Goal: Communication & Community: Answer question/provide support

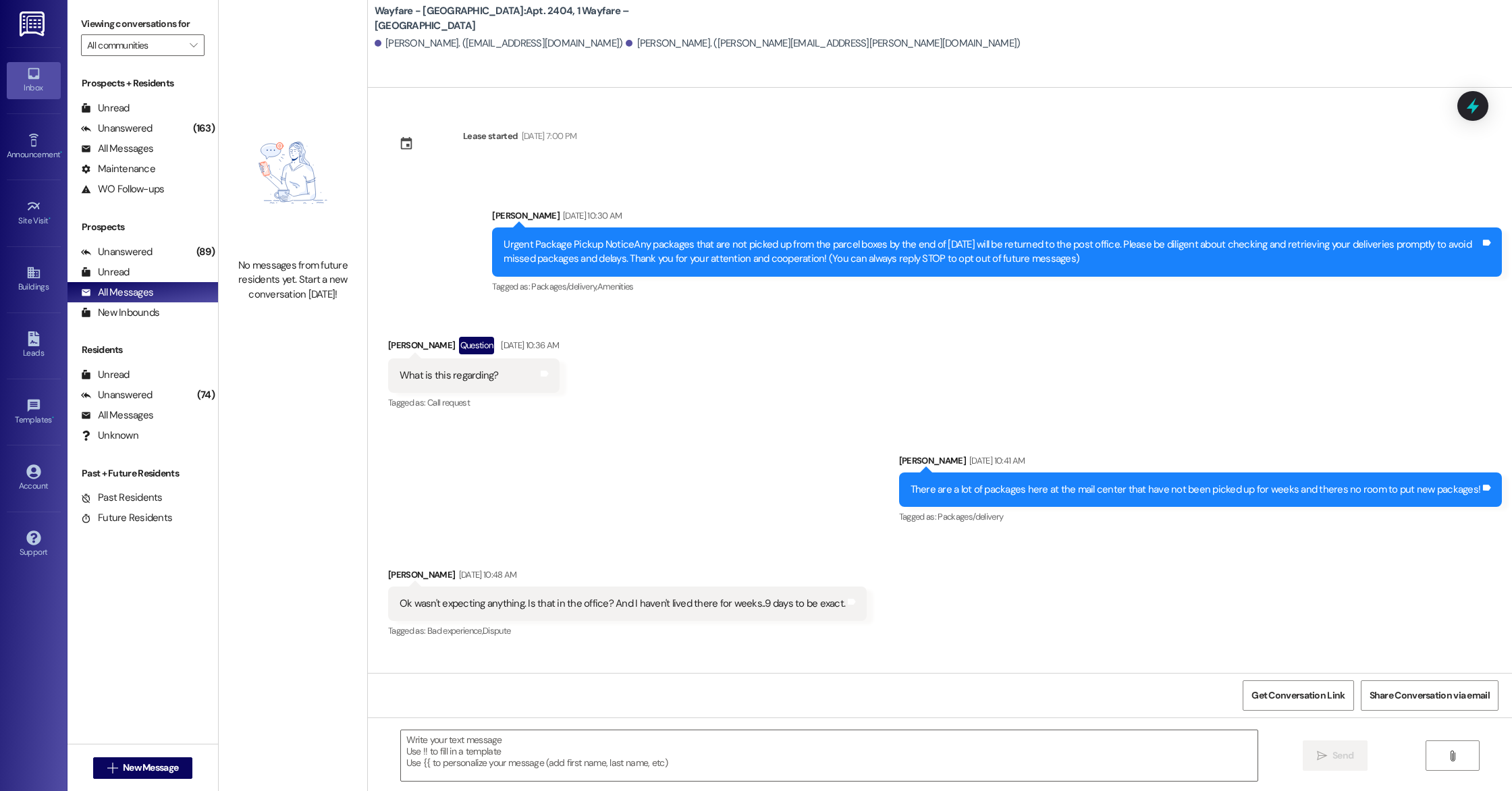
scroll to position [4493, 0]
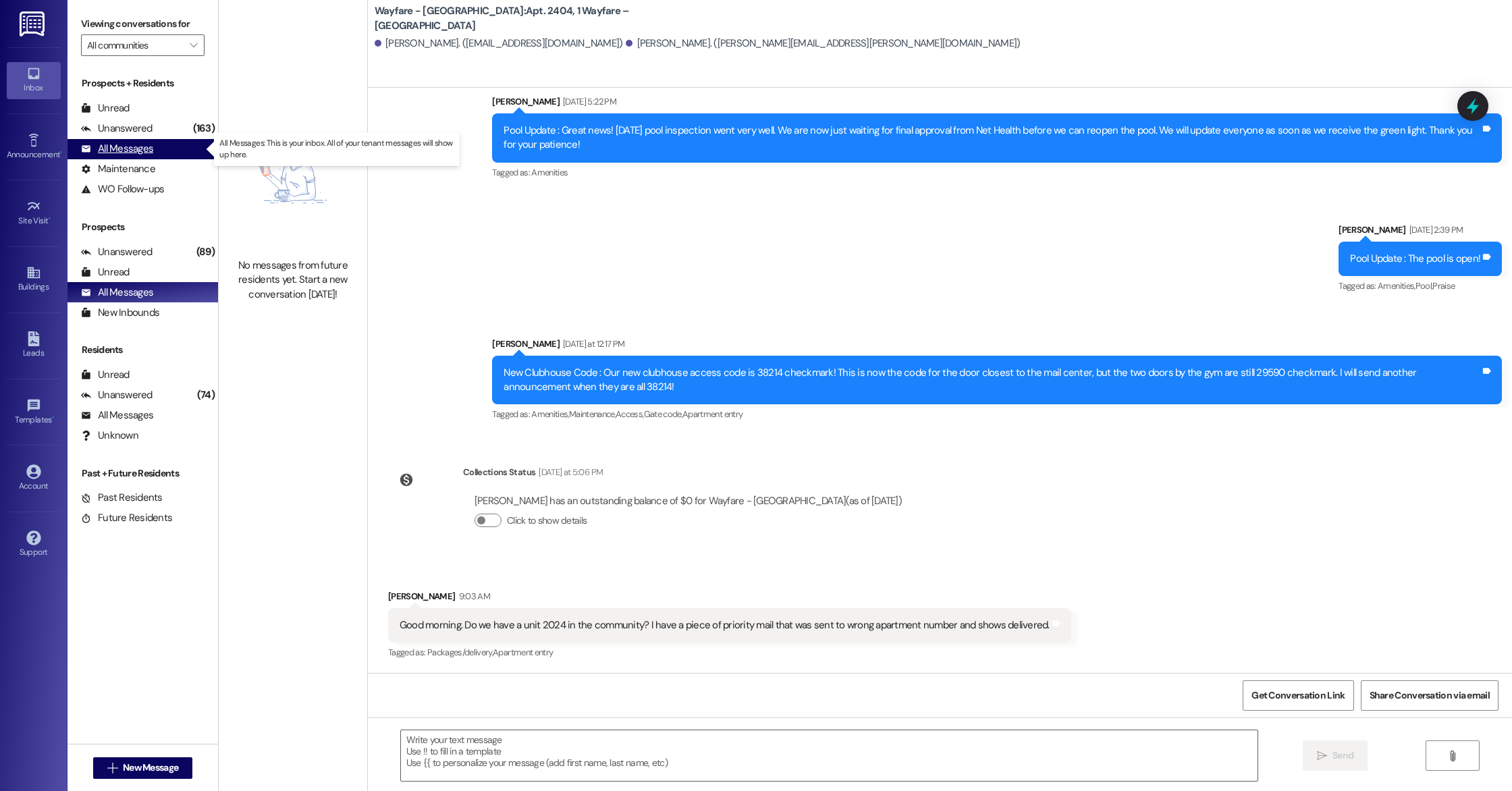
click at [141, 147] on div "All Messages" at bounding box center [117, 149] width 72 height 14
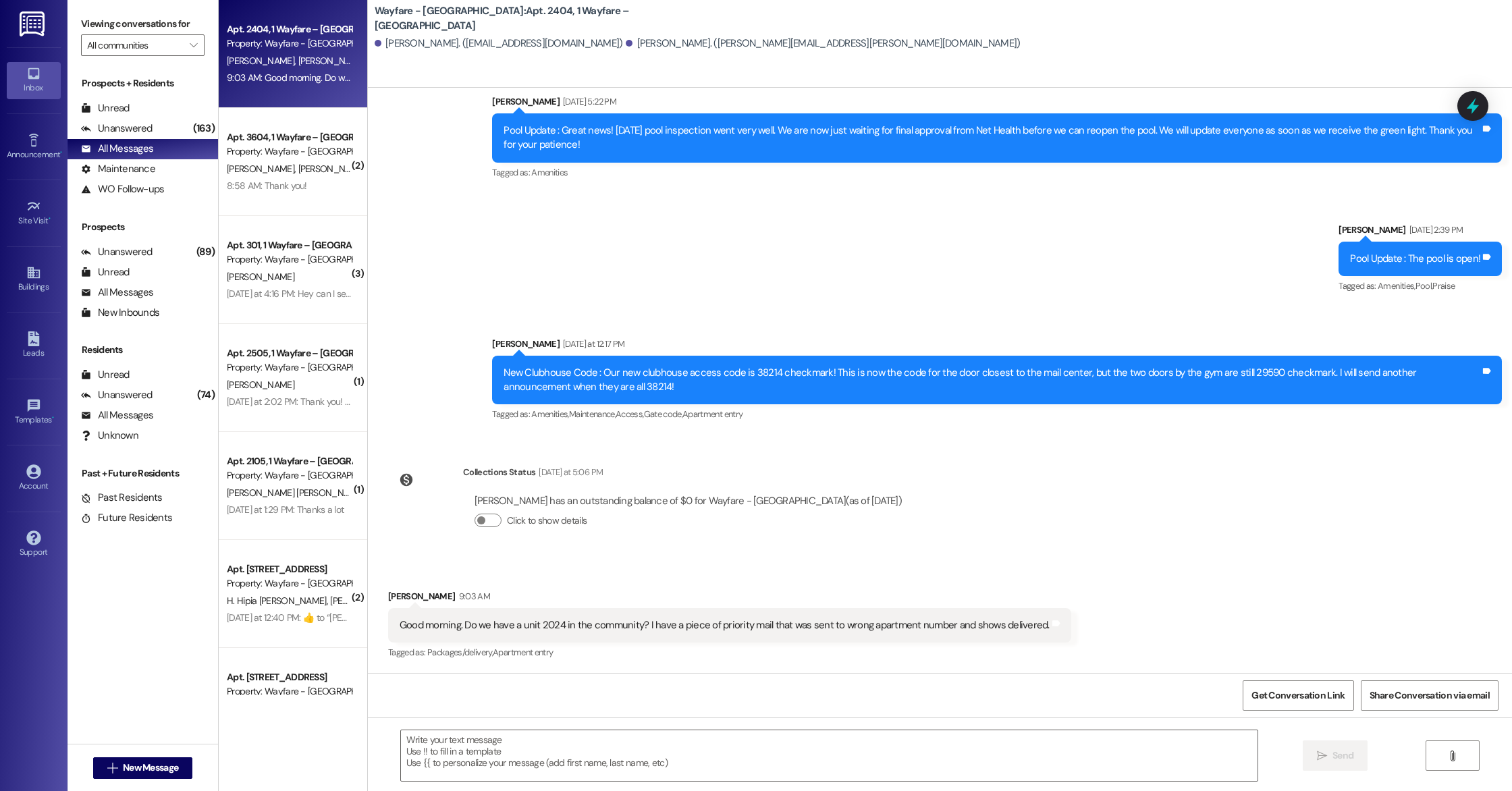
scroll to position [4494, 0]
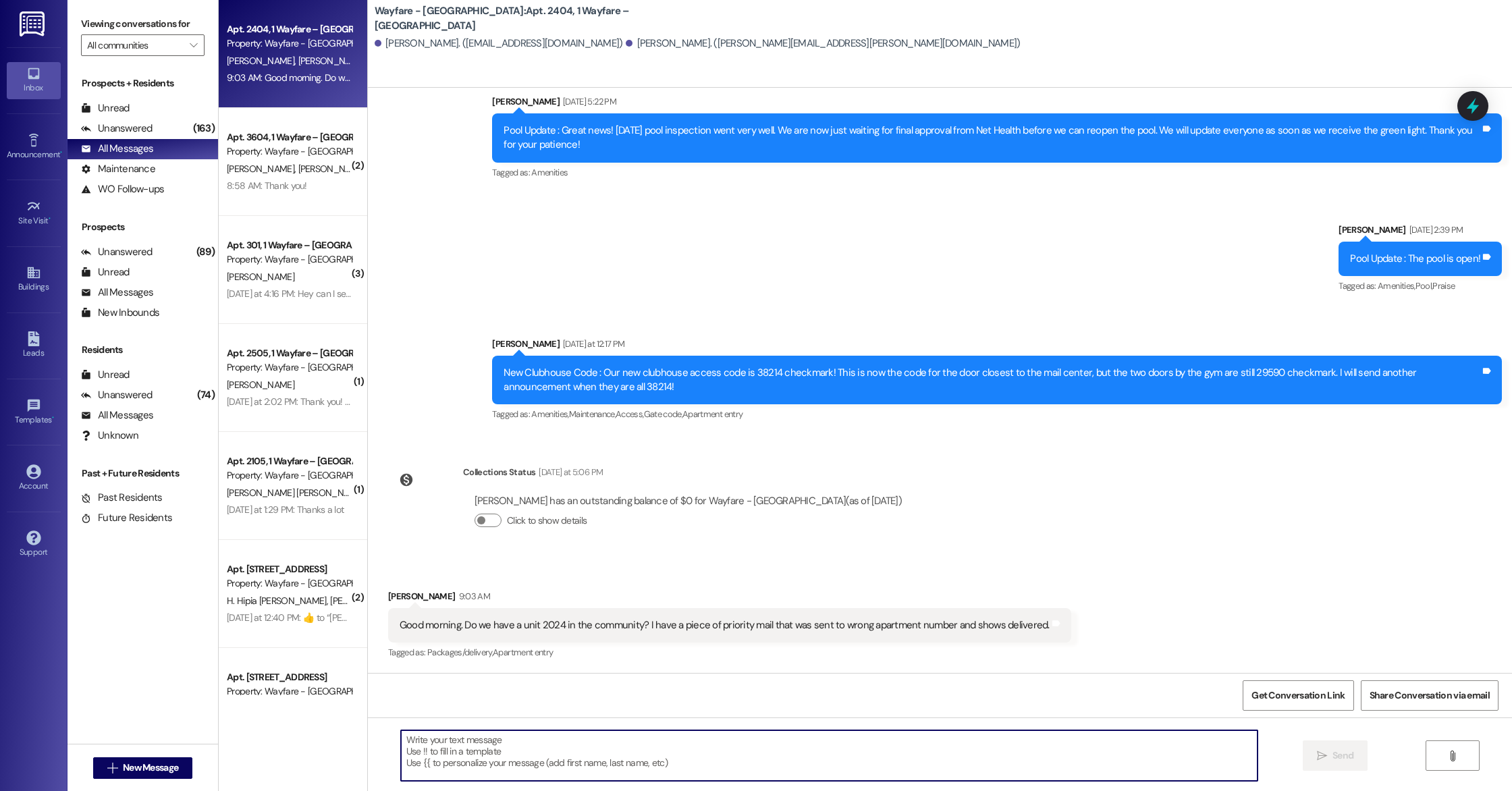
click at [509, 744] on textarea at bounding box center [829, 755] width 857 height 51
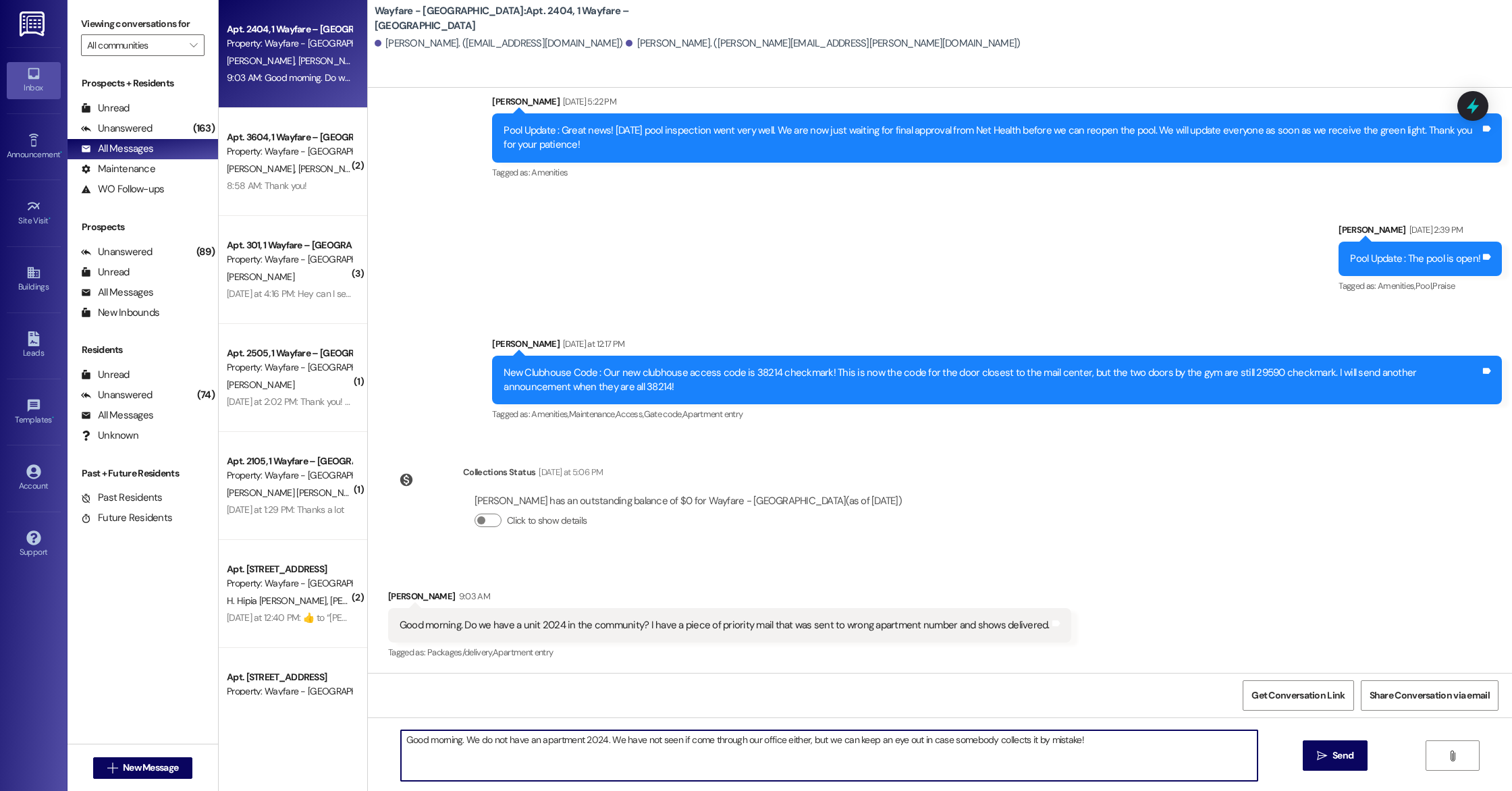
click at [677, 737] on textarea "Good morning. We do not have an apartment 2024. We have not seen if come throug…" at bounding box center [829, 755] width 857 height 51
type textarea "Good morning. We do not have an apartment 2024. We have not seen it come throug…"
click at [1085, 739] on textarea "Good morning. We do not have an apartment 2024. We have not seen it come throug…" at bounding box center [829, 755] width 857 height 51
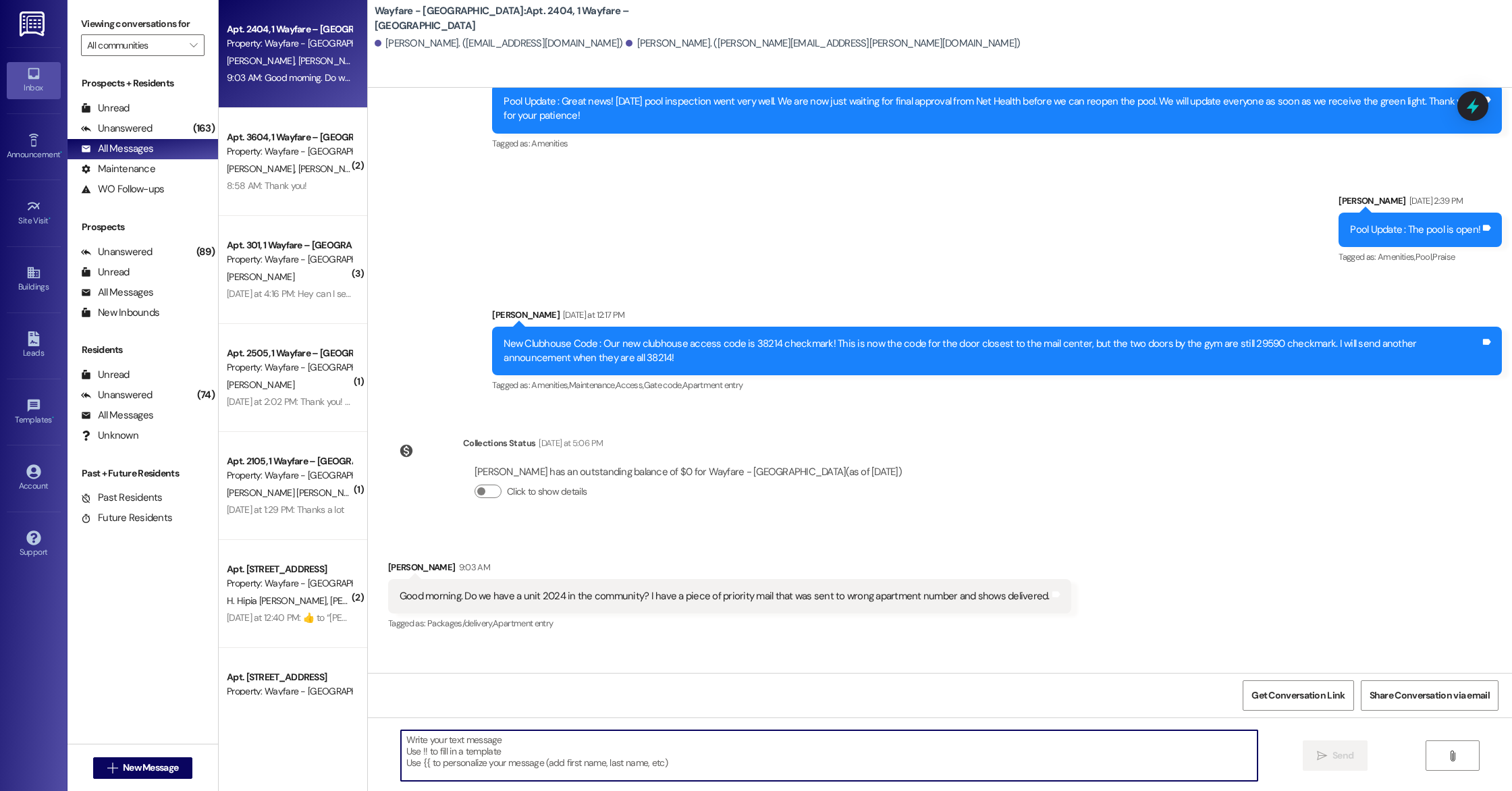
scroll to position [4588, 0]
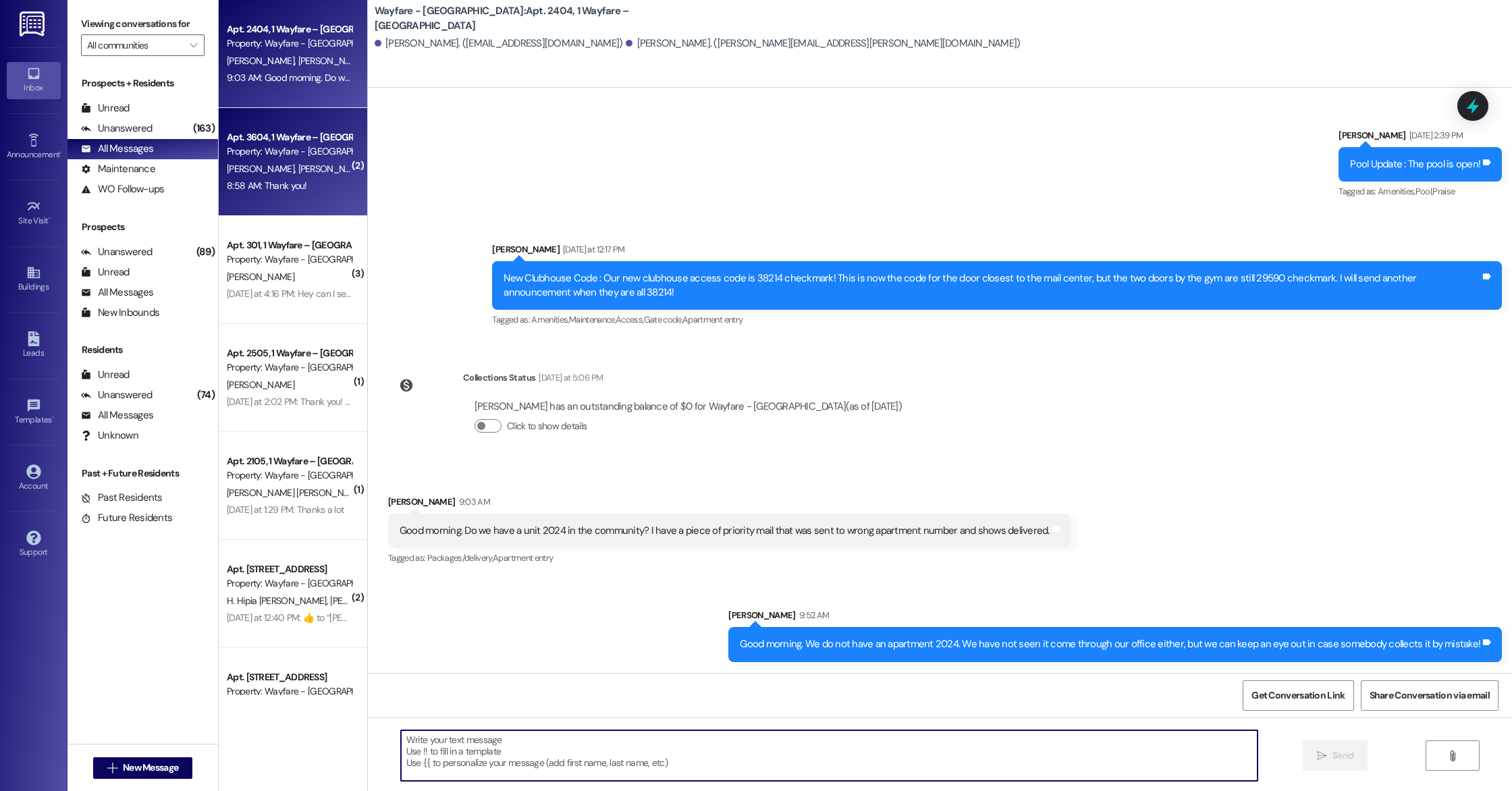
click at [311, 195] on div "Apt. 3604, 1 Wayfare – [GEOGRAPHIC_DATA] Property: Wayfare - [GEOGRAPHIC_DATA] …" at bounding box center [293, 162] width 149 height 108
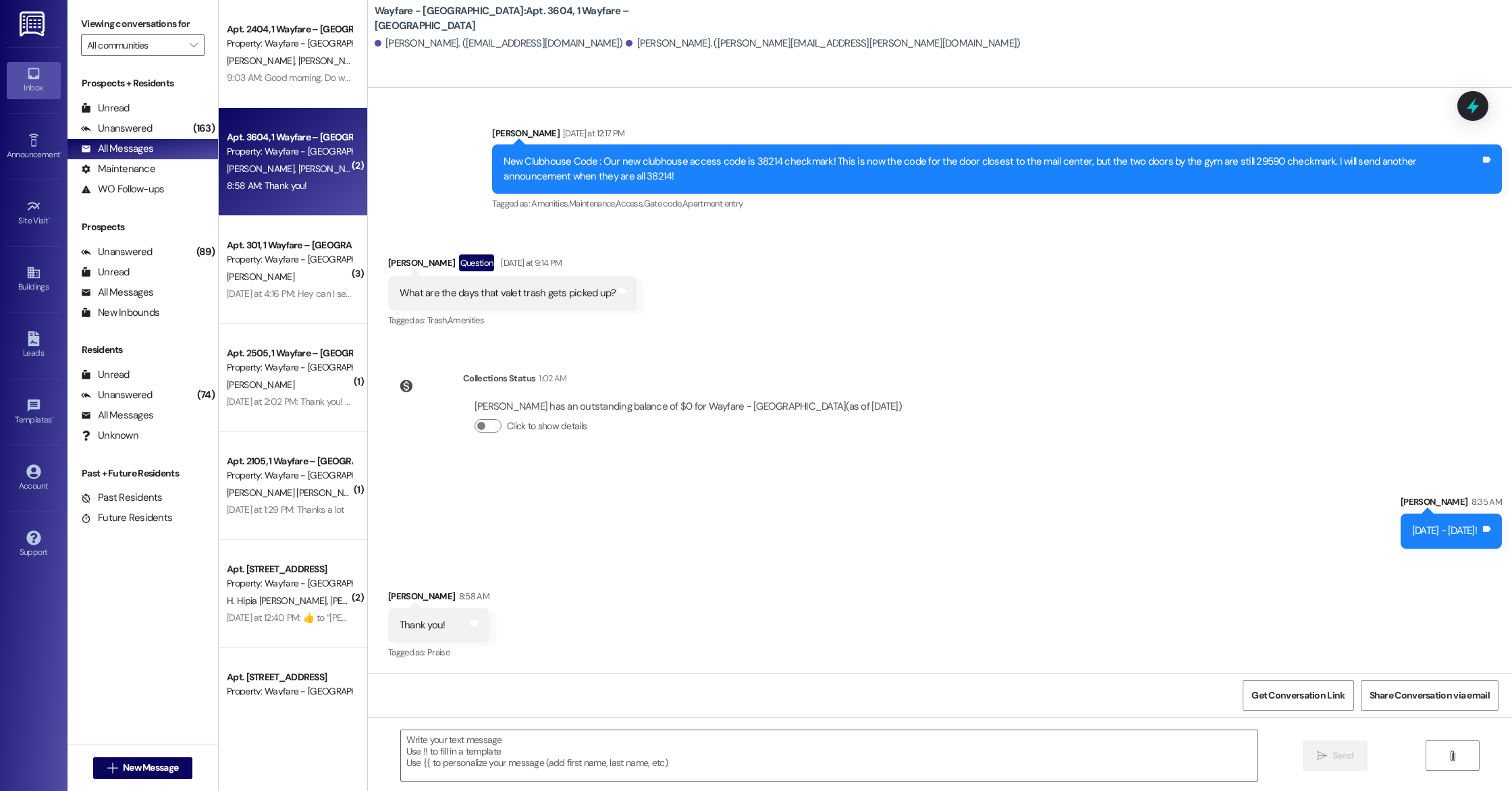
scroll to position [1563, 0]
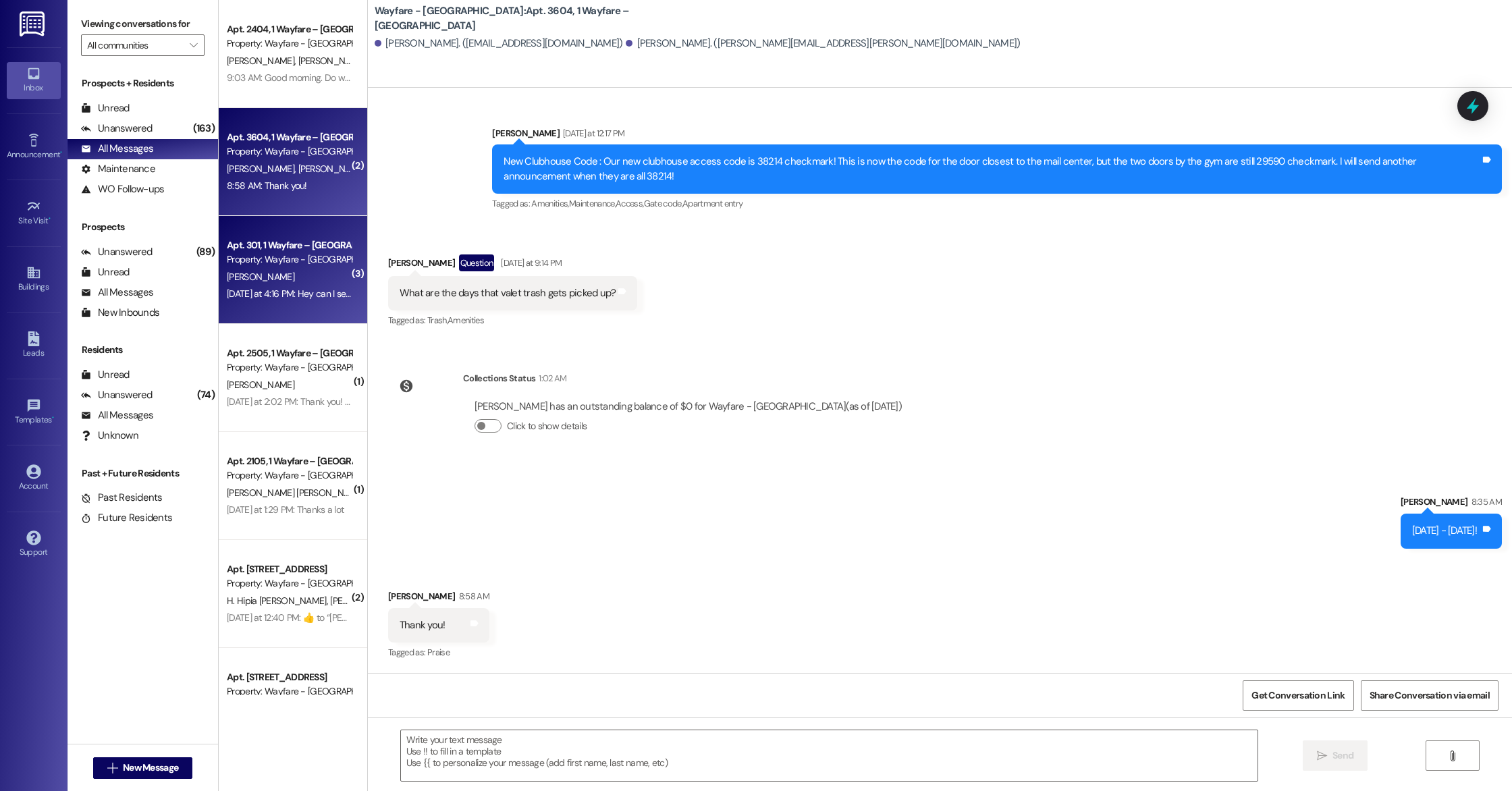
click at [288, 288] on div "[DATE] at 4:16 PM: Hey can I set up a day that I can have someone come and look…" at bounding box center [522, 294] width 592 height 12
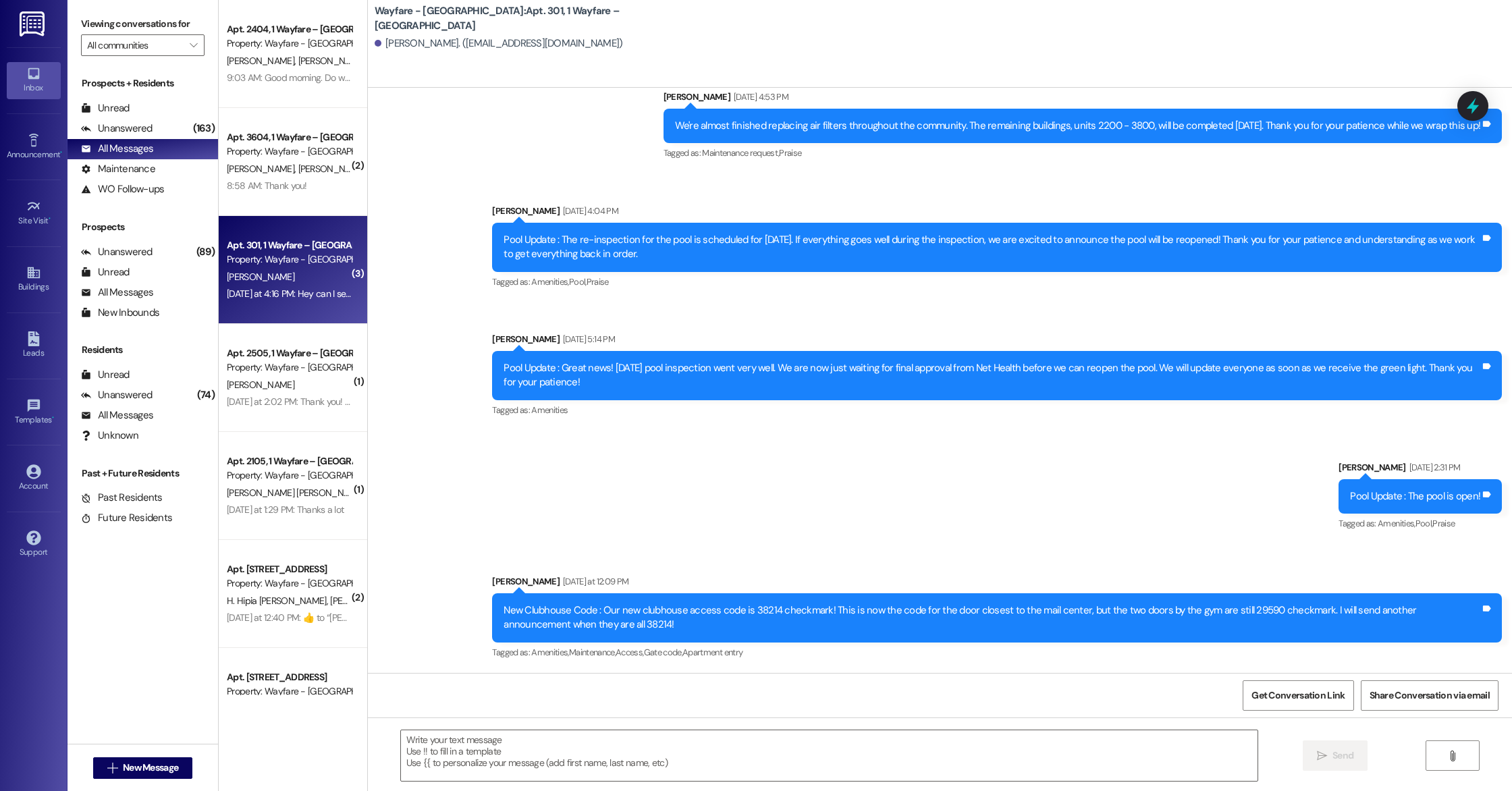
scroll to position [13938, 0]
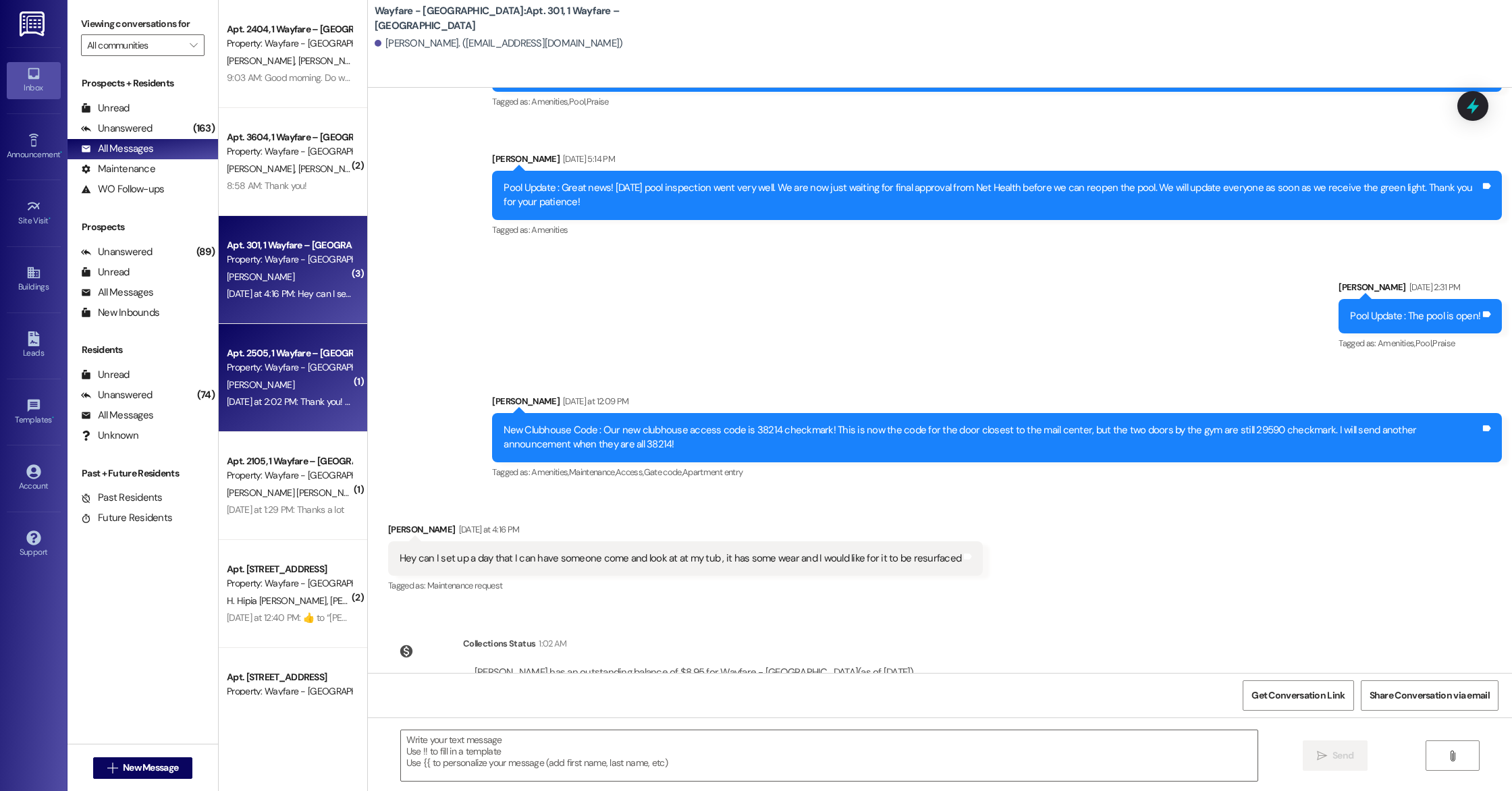
click at [301, 391] on div "[PERSON_NAME]" at bounding box center [289, 384] width 128 height 17
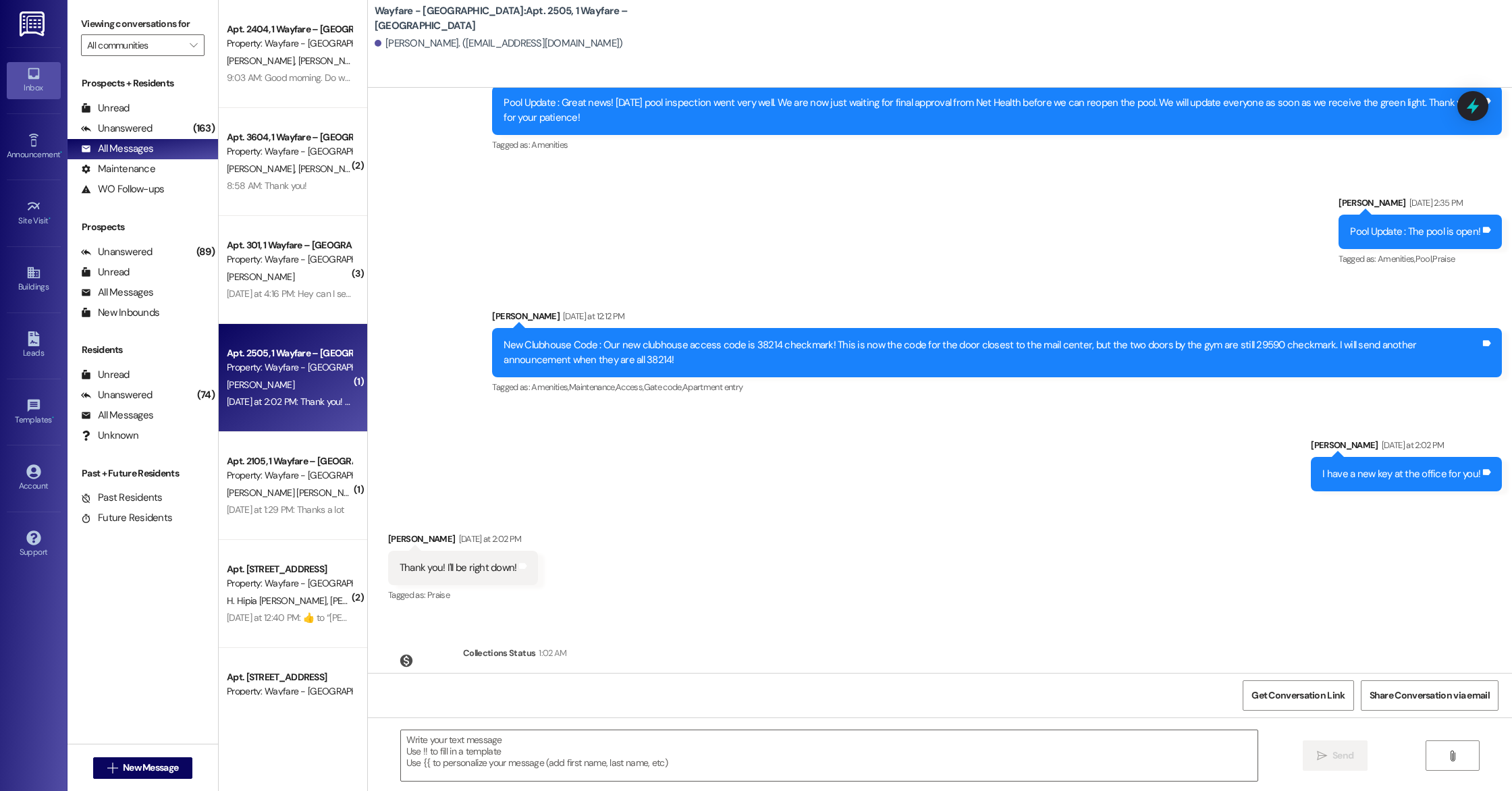
scroll to position [18851, 0]
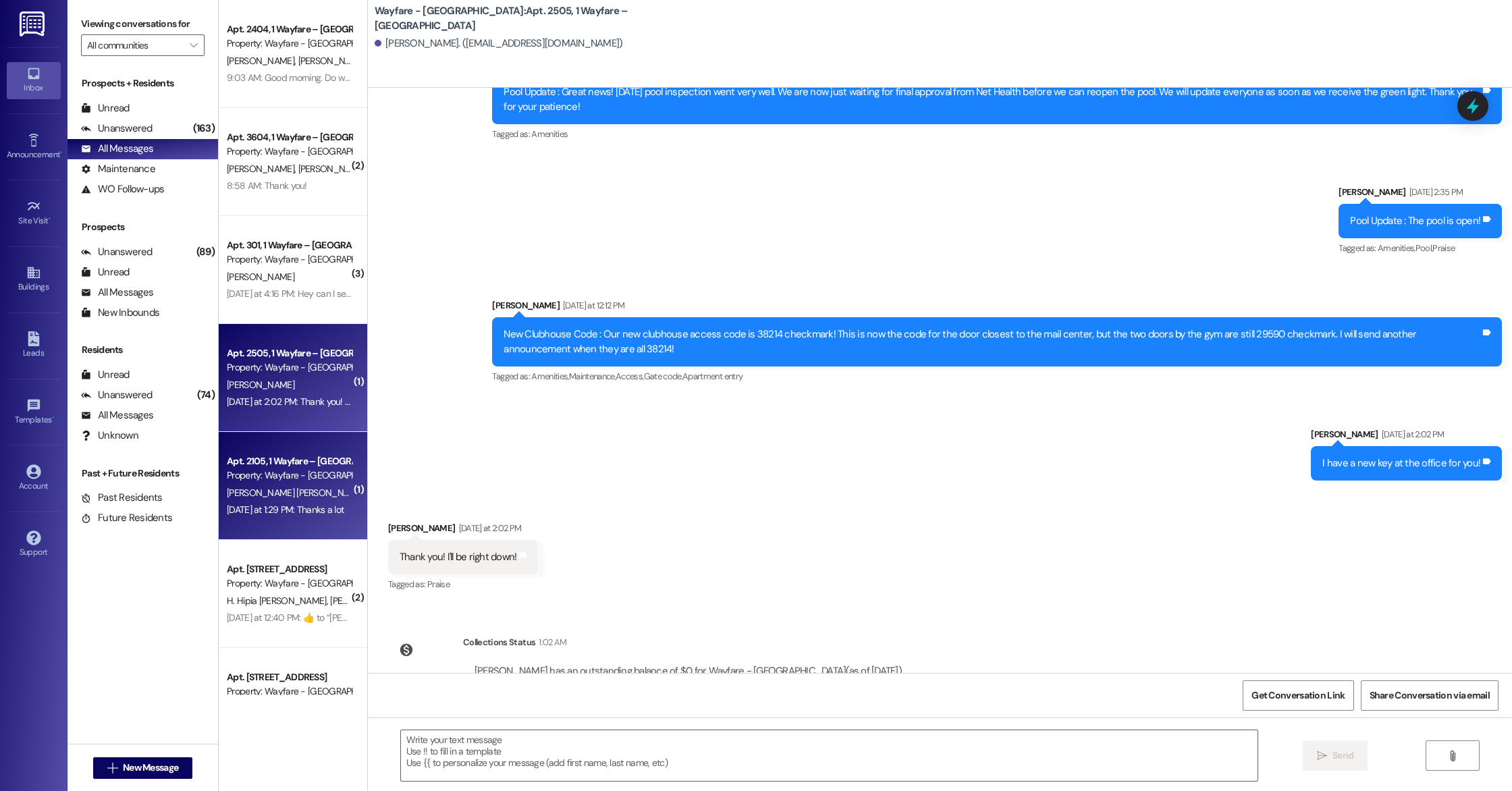
click at [244, 478] on div "Property: Wayfare - [GEOGRAPHIC_DATA]" at bounding box center [289, 475] width 125 height 14
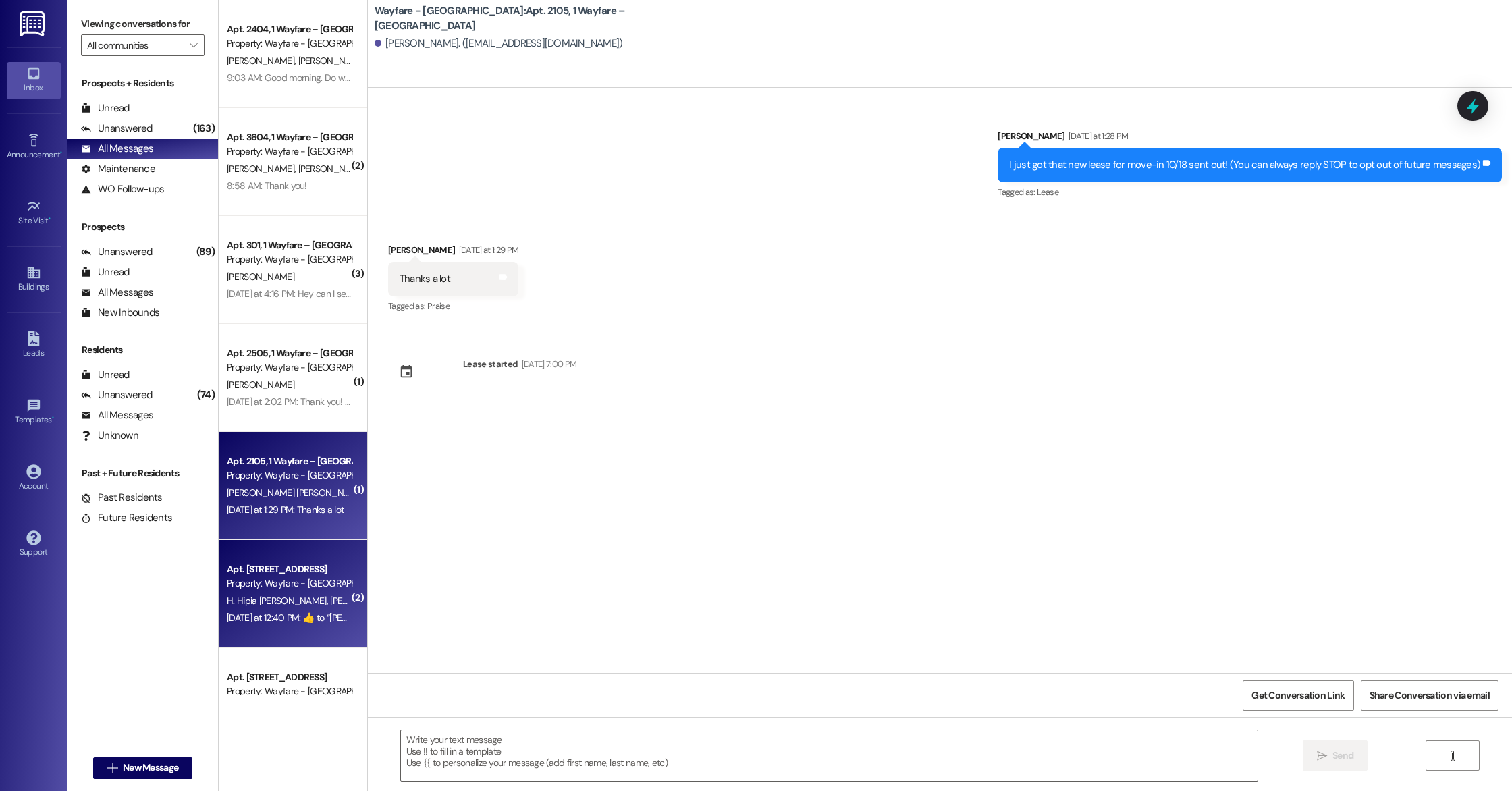
click at [330, 596] on span "[PERSON_NAME] [PERSON_NAME]" at bounding box center [398, 600] width 137 height 12
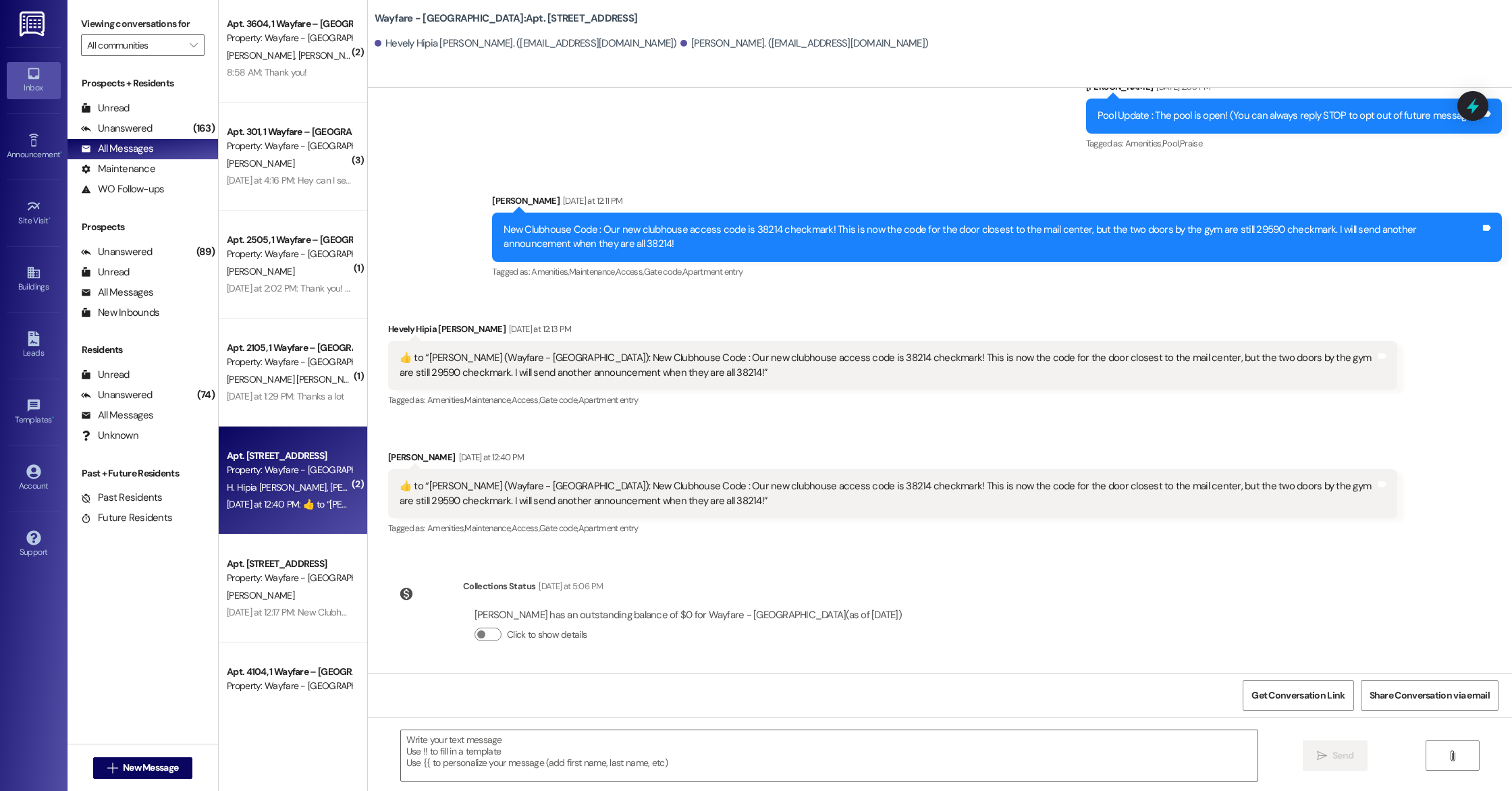
scroll to position [122, 0]
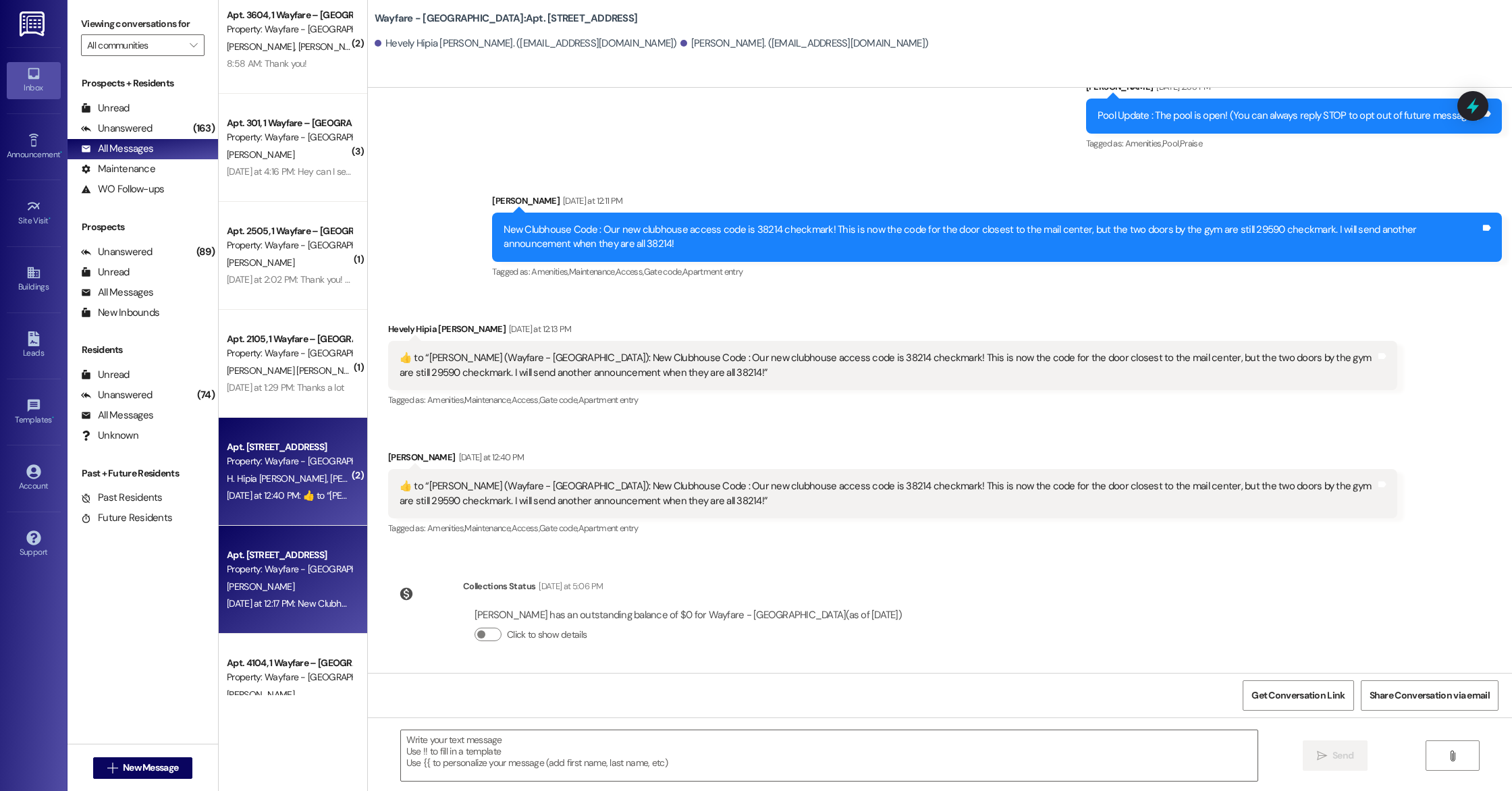
click at [291, 576] on div "Property: Wayfare - [GEOGRAPHIC_DATA]" at bounding box center [289, 569] width 125 height 14
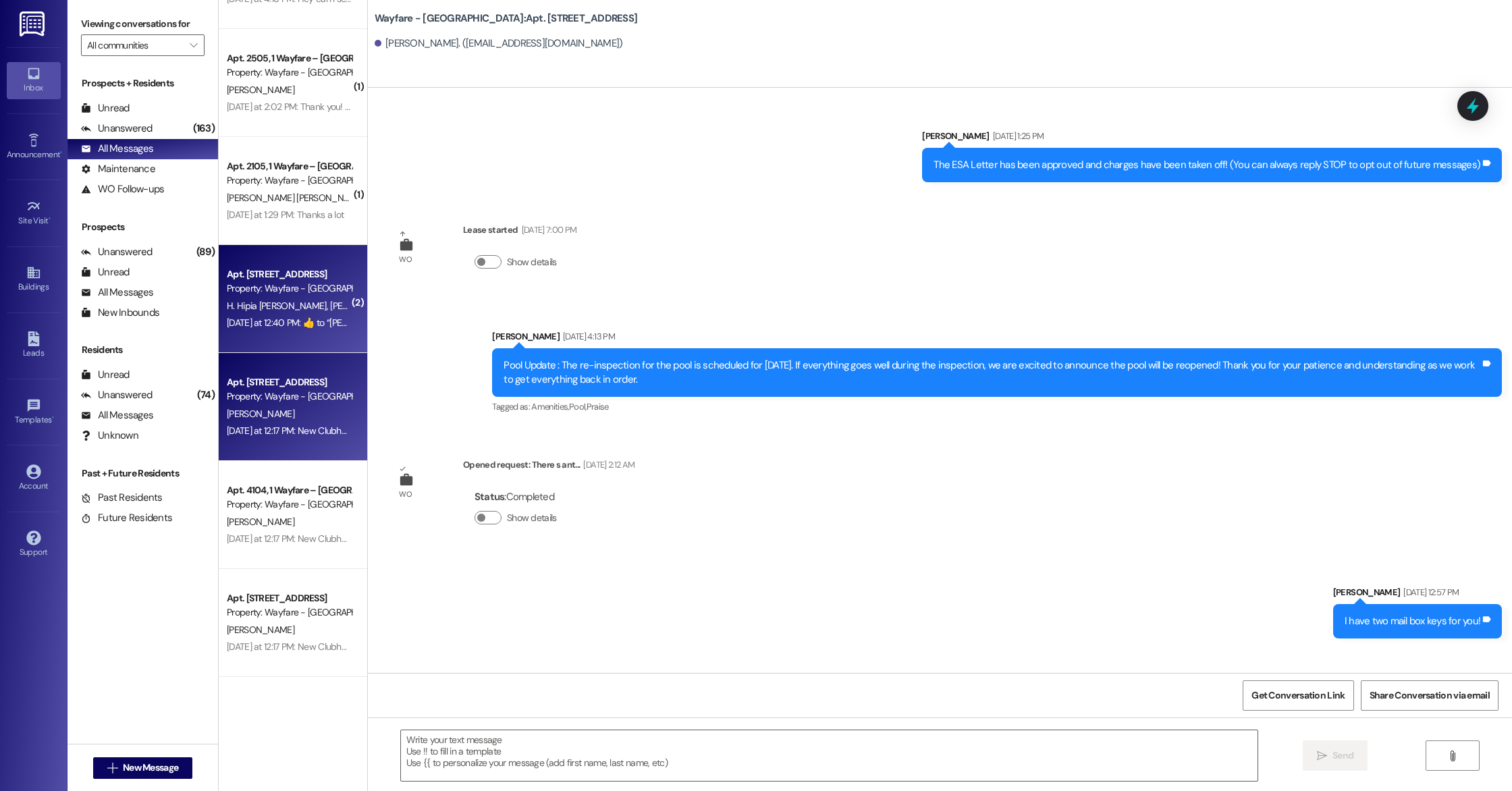
scroll to position [306, 0]
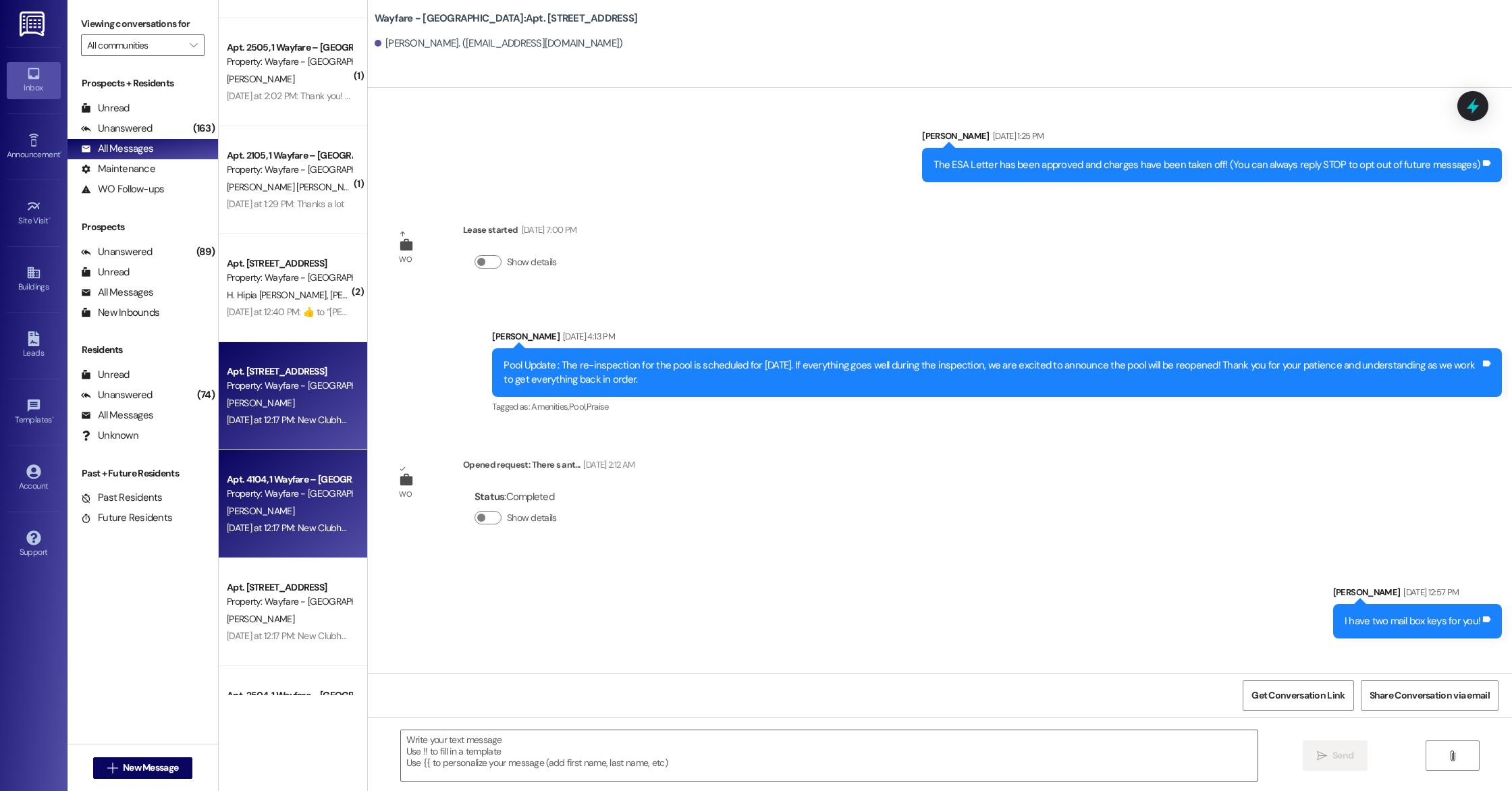
click at [295, 503] on div "[PERSON_NAME]" at bounding box center [289, 511] width 128 height 17
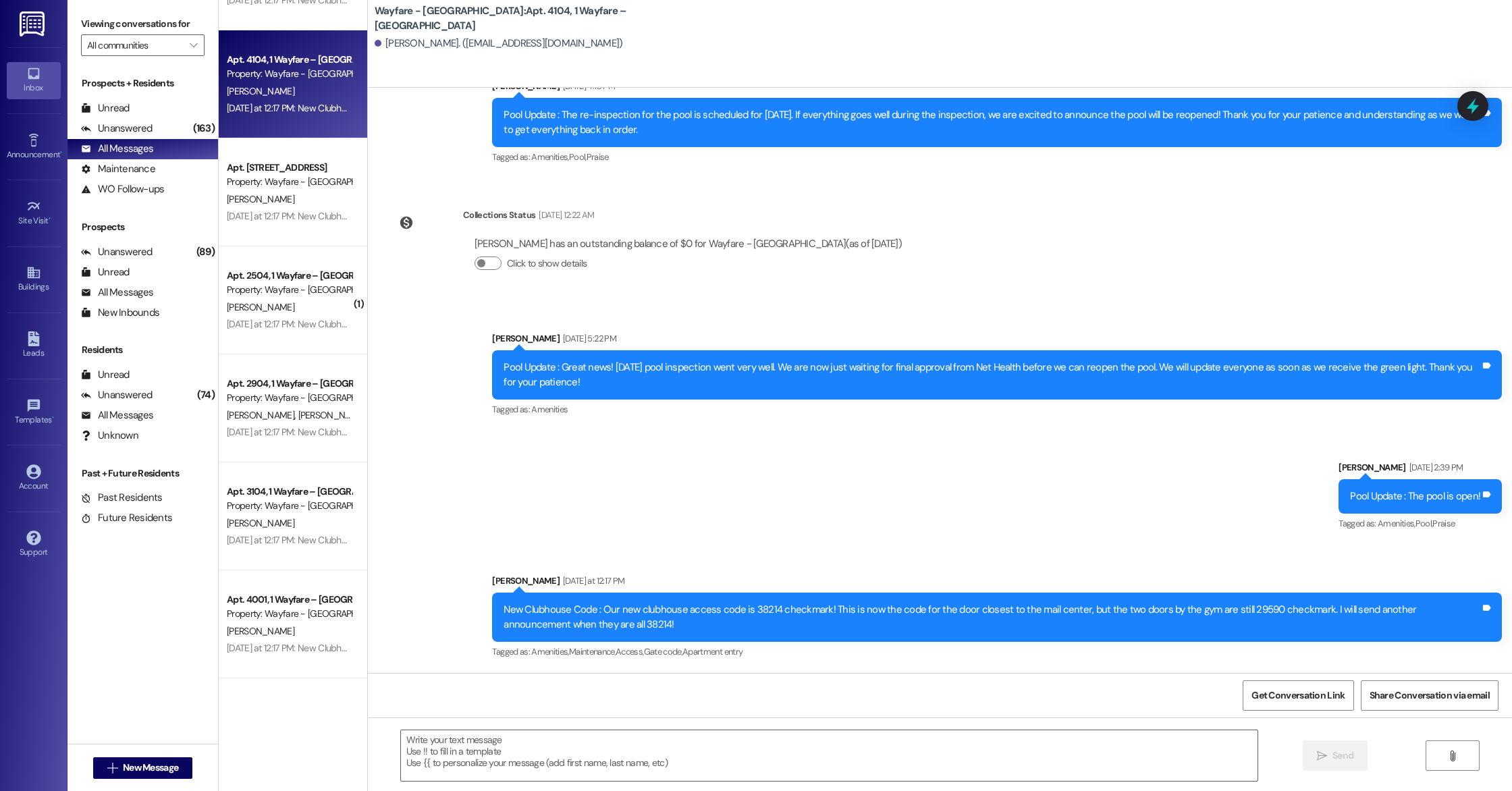
scroll to position [729, 0]
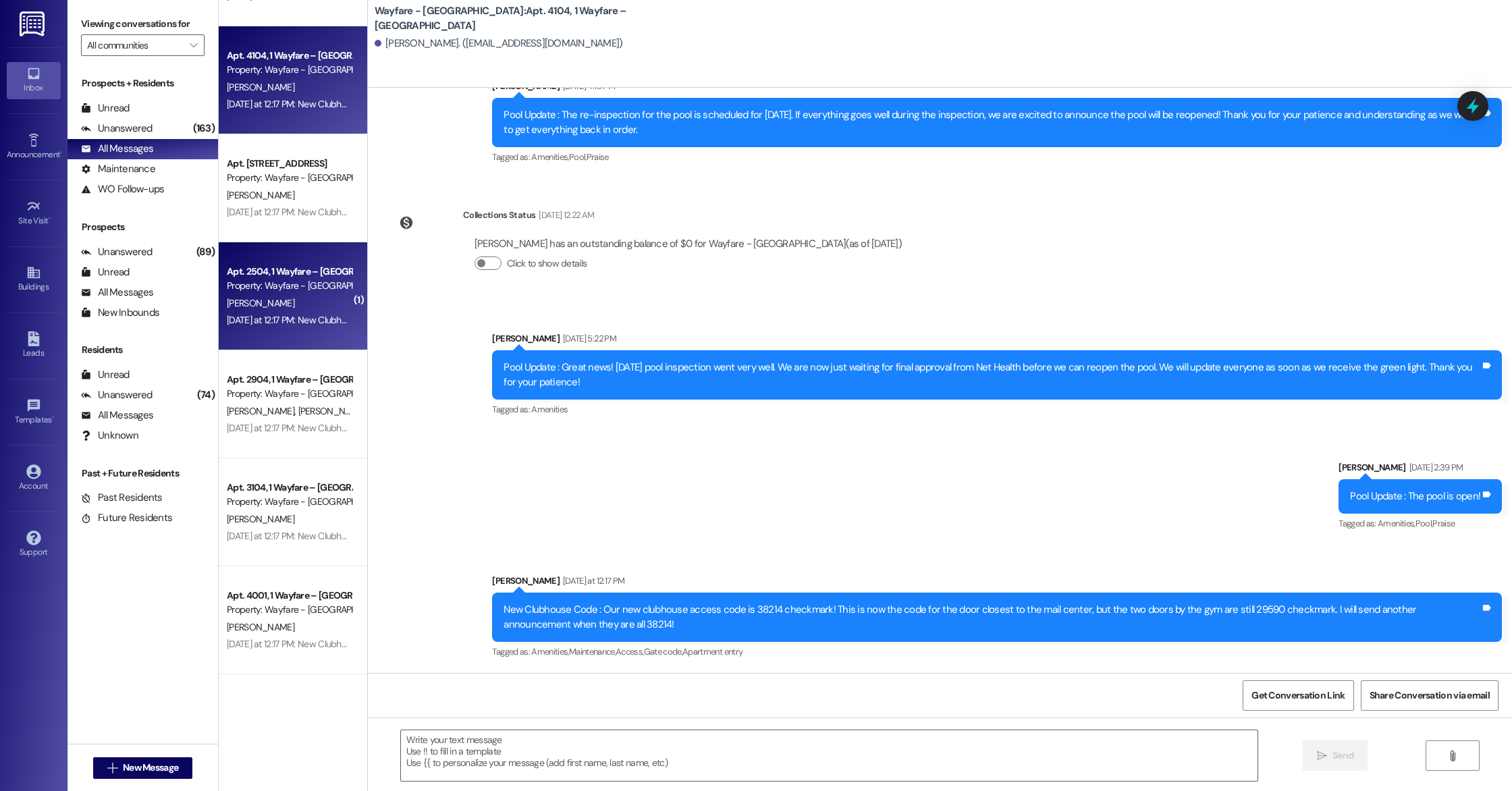
click at [309, 299] on div "[PERSON_NAME]" at bounding box center [289, 303] width 128 height 17
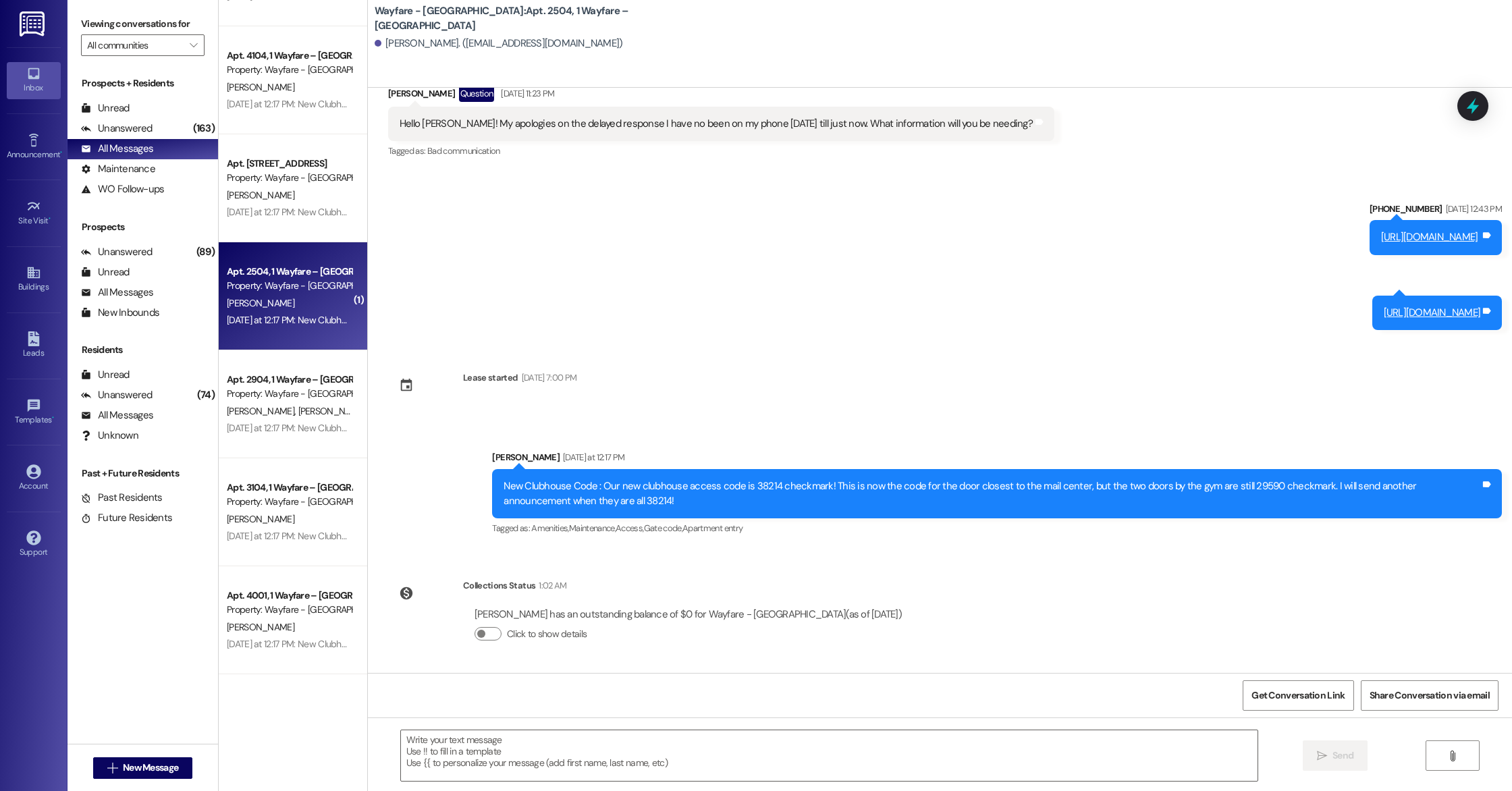
scroll to position [0, 0]
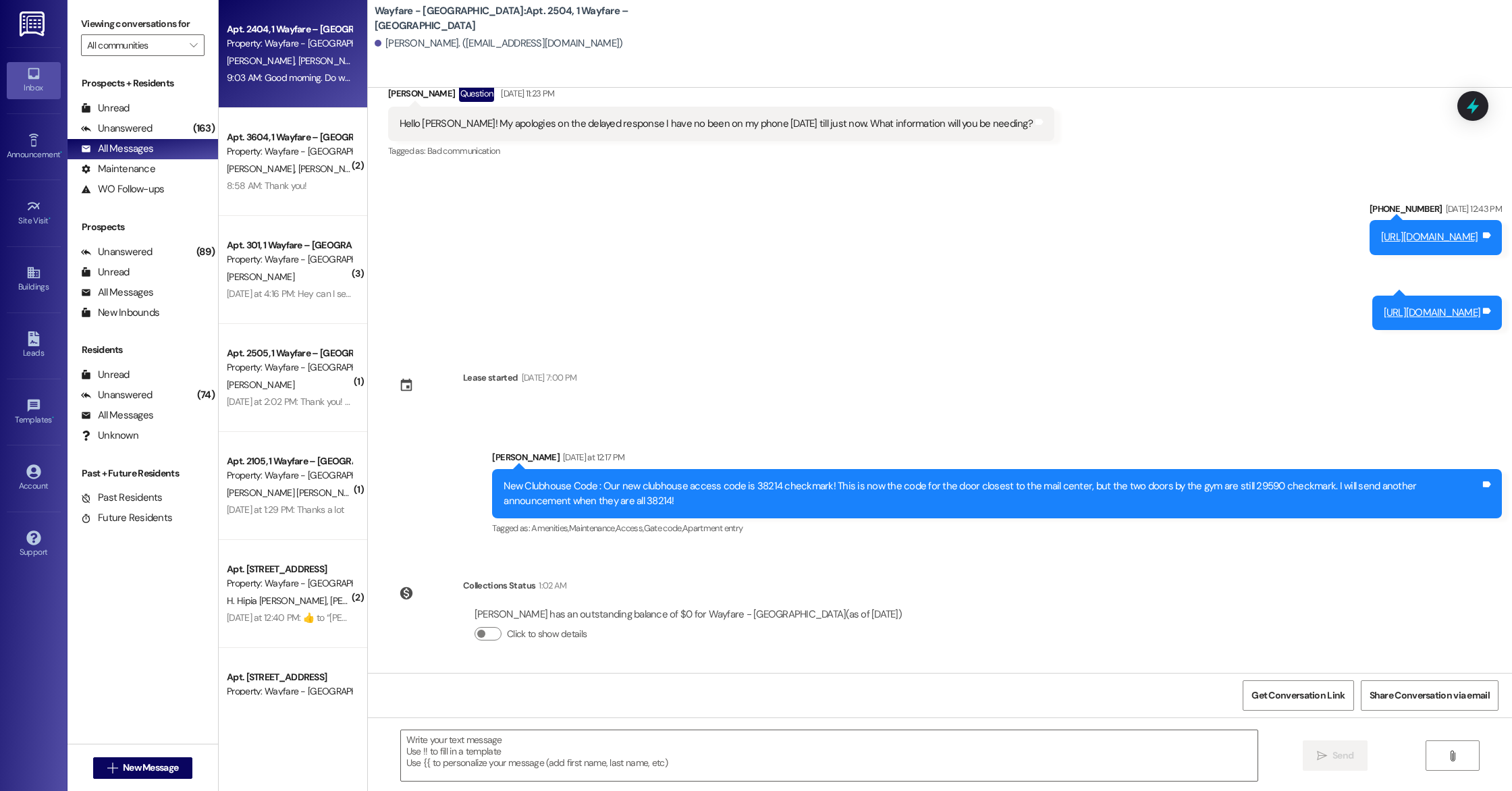
click at [282, 47] on div "Property: Wayfare - [GEOGRAPHIC_DATA]" at bounding box center [289, 44] width 125 height 14
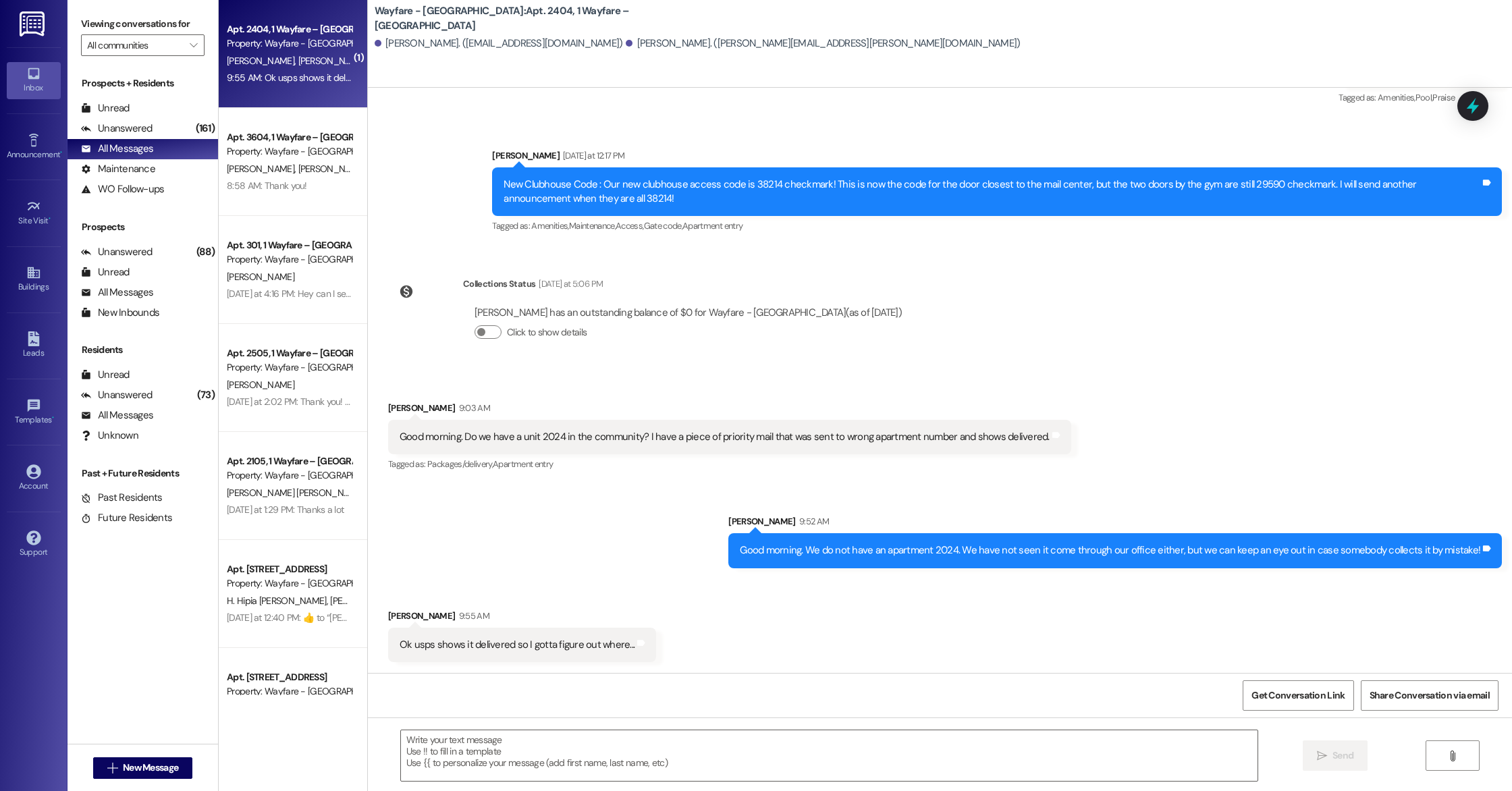
scroll to position [4681, 0]
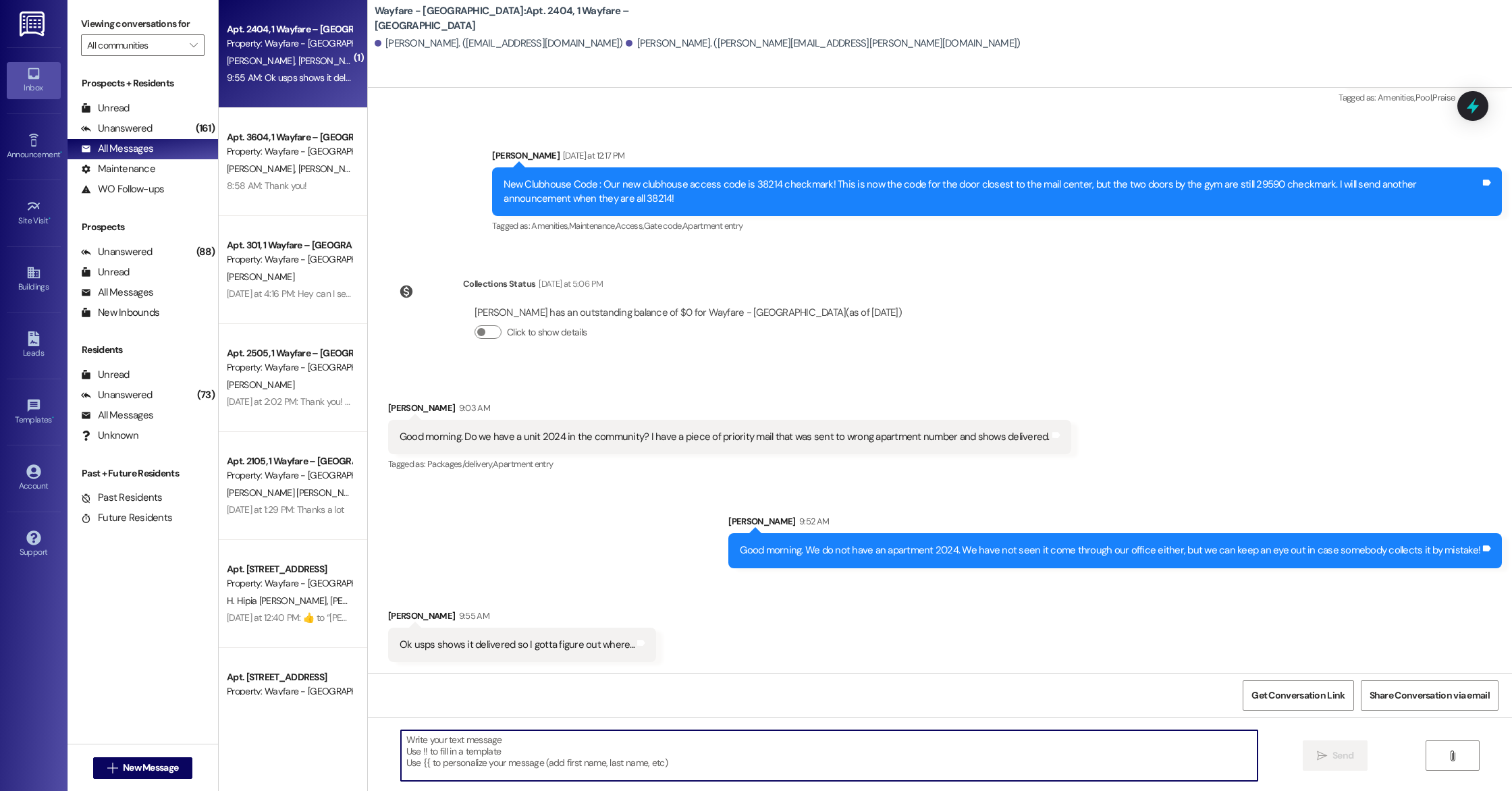
click at [581, 747] on textarea at bounding box center [829, 755] width 857 height 51
type textarea "I assume you checked your mailbox? Maybe they sent it straight to your door bec…"
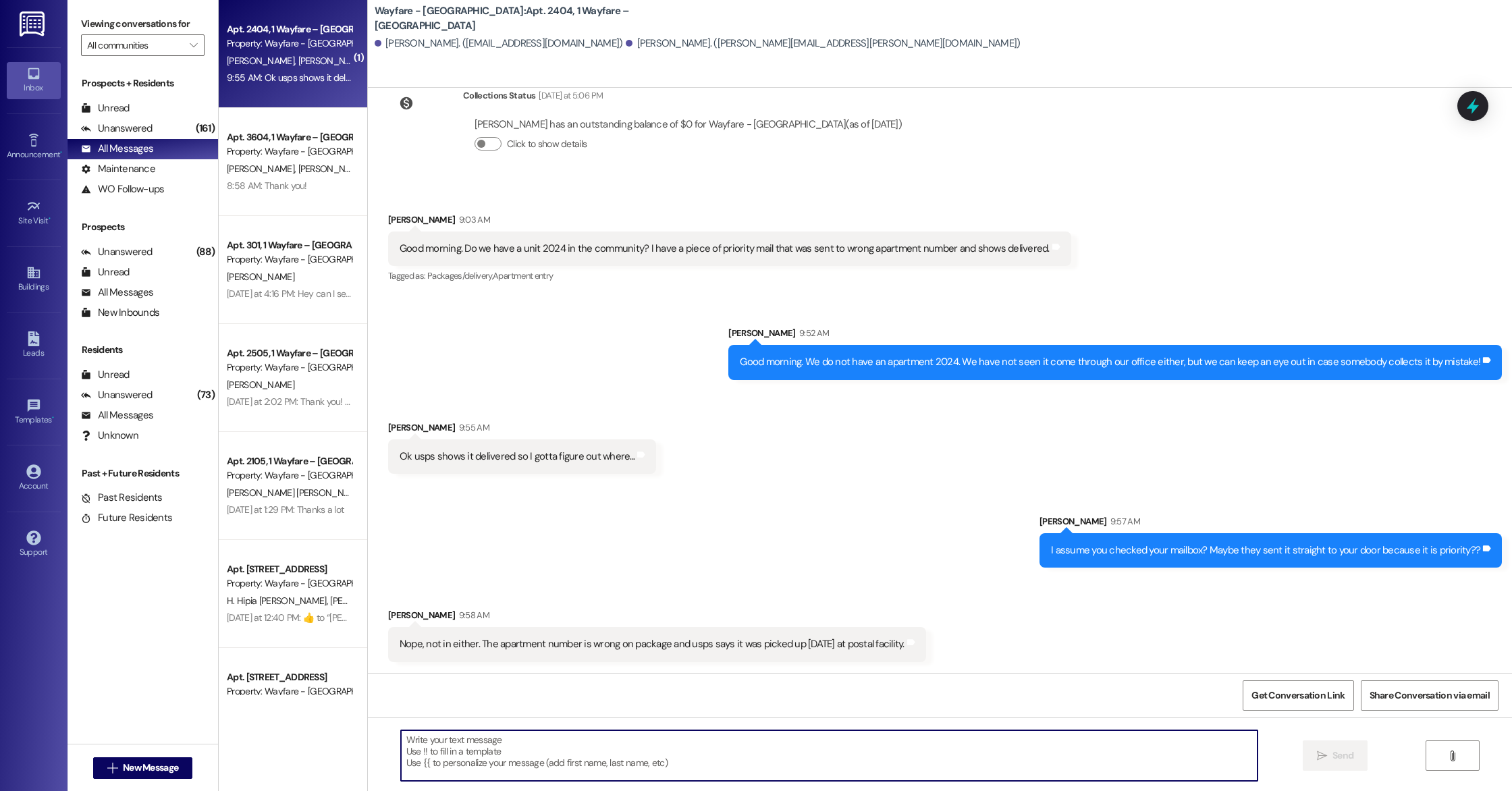
scroll to position [4870, 0]
click at [496, 734] on textarea at bounding box center [829, 755] width 857 height 51
click at [492, 736] on textarea at bounding box center [829, 755] width 857 height 51
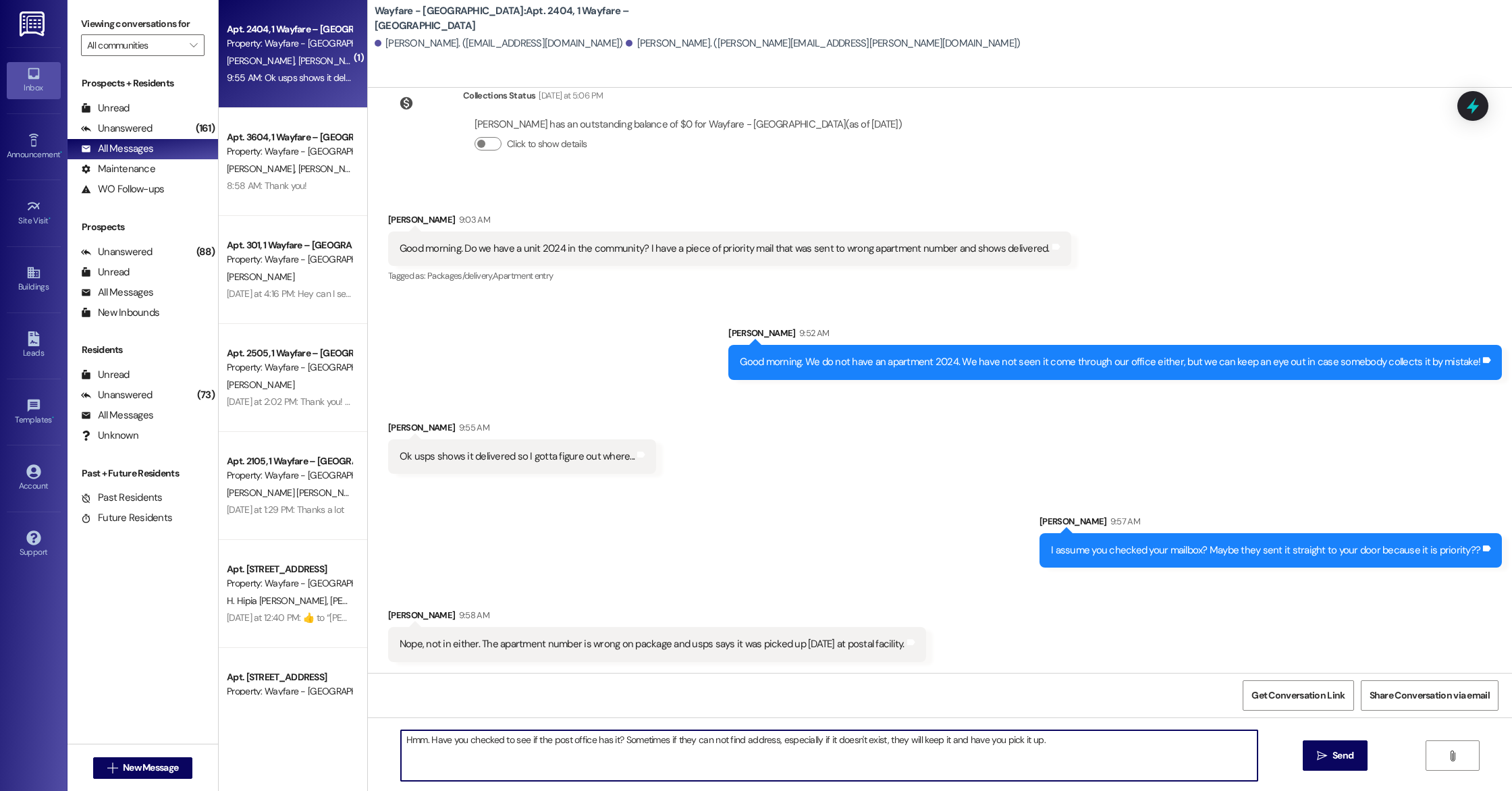
click at [736, 743] on textarea "Hmm. Have you checked to see if the post office has it? Sometimes if they can n…" at bounding box center [829, 755] width 857 height 51
type textarea "Hmm. Have you checked to see if the post office has it? Sometimes if they can n…"
click at [1070, 736] on textarea "Hmm. Have you checked to see if the post office has it? Sometimes if they can n…" at bounding box center [829, 755] width 857 height 51
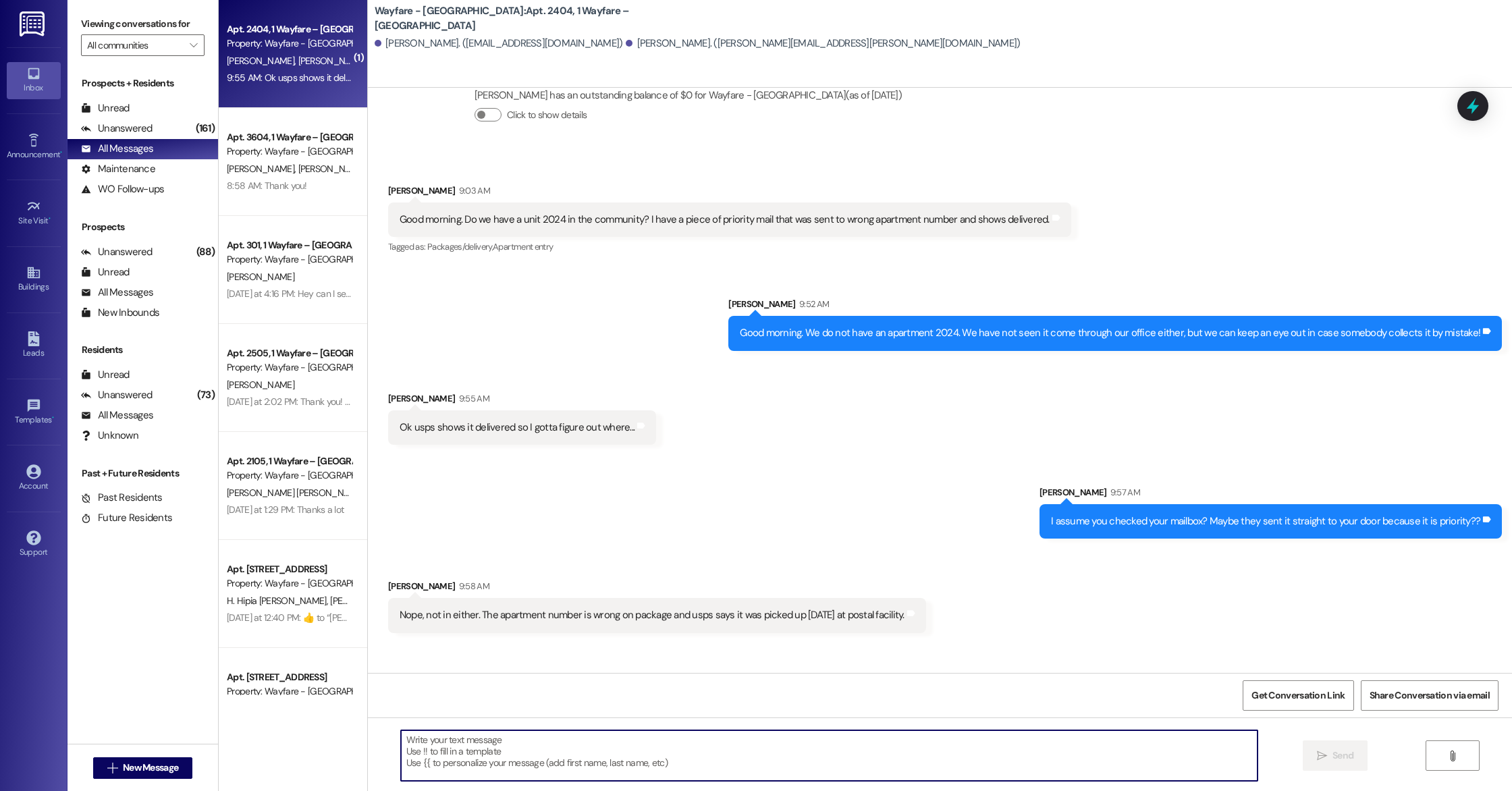
scroll to position [4964, 0]
